Goal: Transaction & Acquisition: Purchase product/service

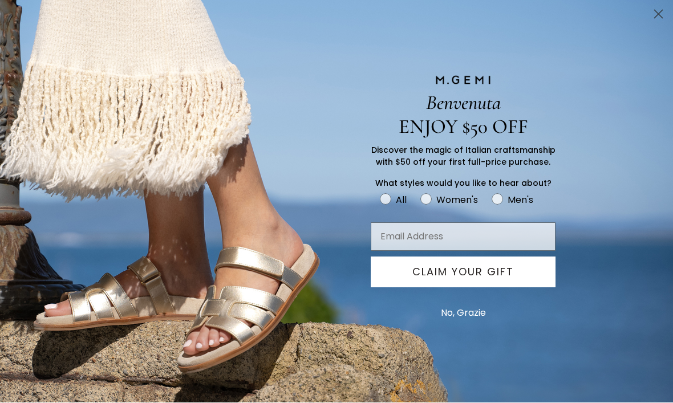
click at [658, 21] on circle "Close dialog" at bounding box center [658, 14] width 19 height 19
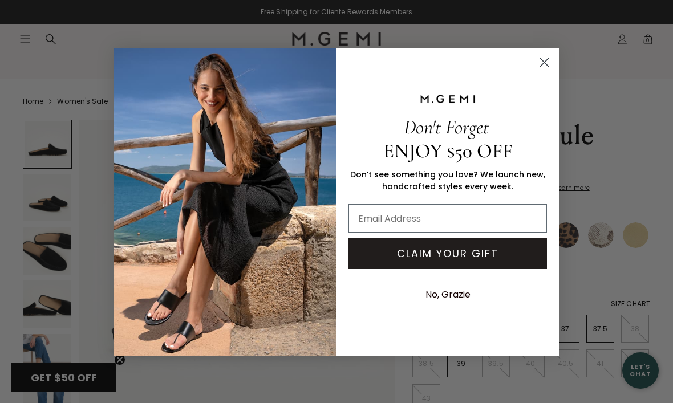
click at [541, 66] on icon "Close dialog" at bounding box center [545, 62] width 8 height 8
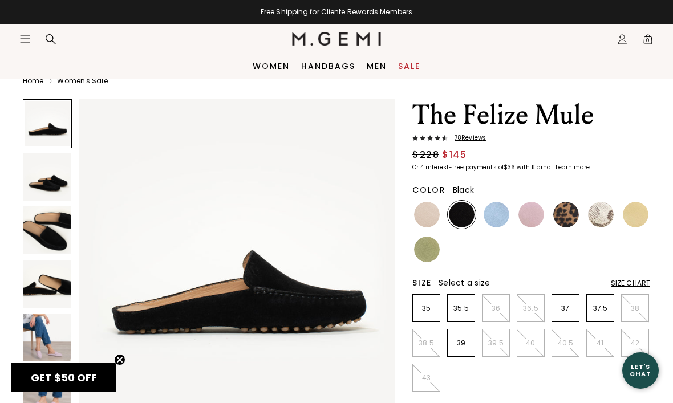
scroll to position [19, 0]
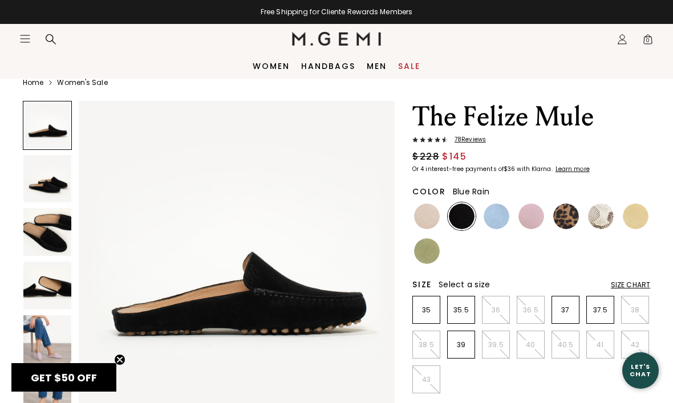
click at [492, 213] on img at bounding box center [497, 217] width 26 height 26
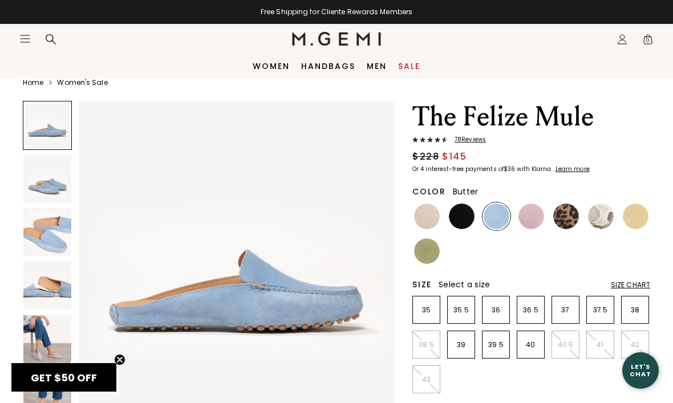
click at [641, 219] on img at bounding box center [636, 217] width 26 height 26
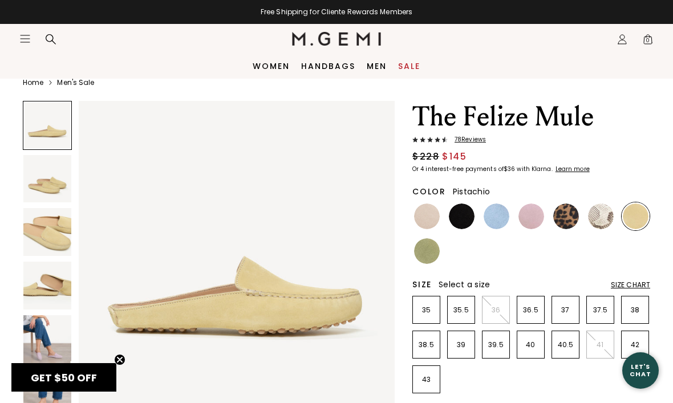
click at [425, 247] on img at bounding box center [427, 251] width 26 height 26
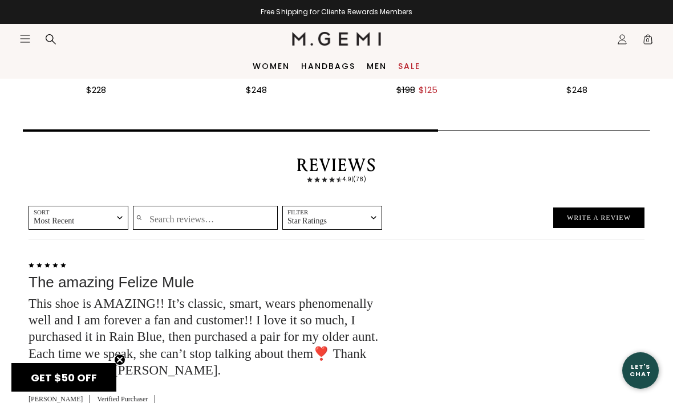
scroll to position [1621, 0]
